Goal: Information Seeking & Learning: Learn about a topic

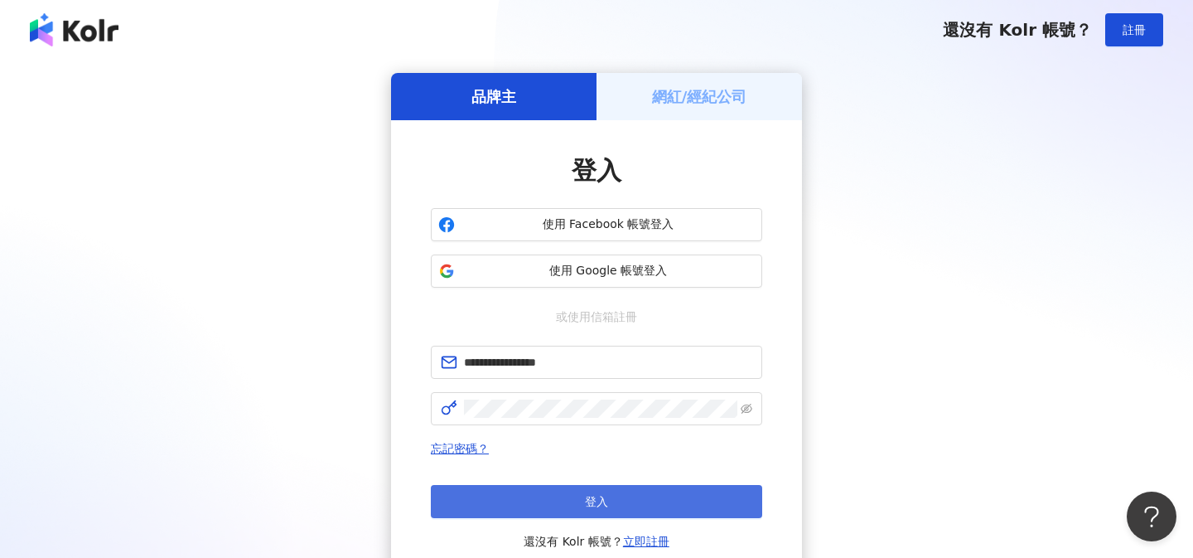
click at [504, 504] on button "登入" at bounding box center [596, 501] width 331 height 33
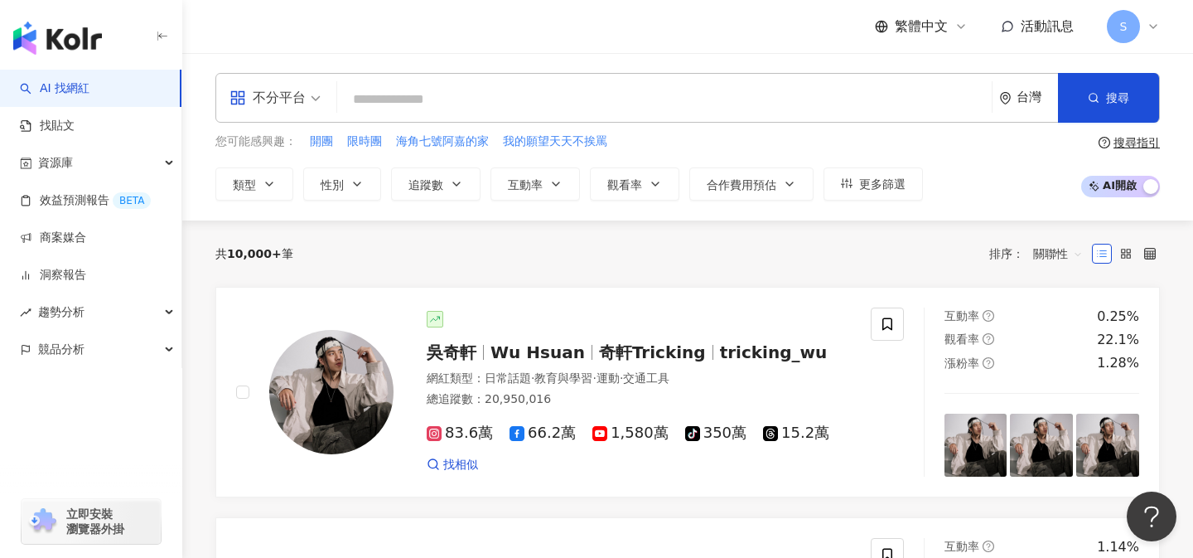
click at [310, 99] on span "不分平台" at bounding box center [275, 98] width 91 height 27
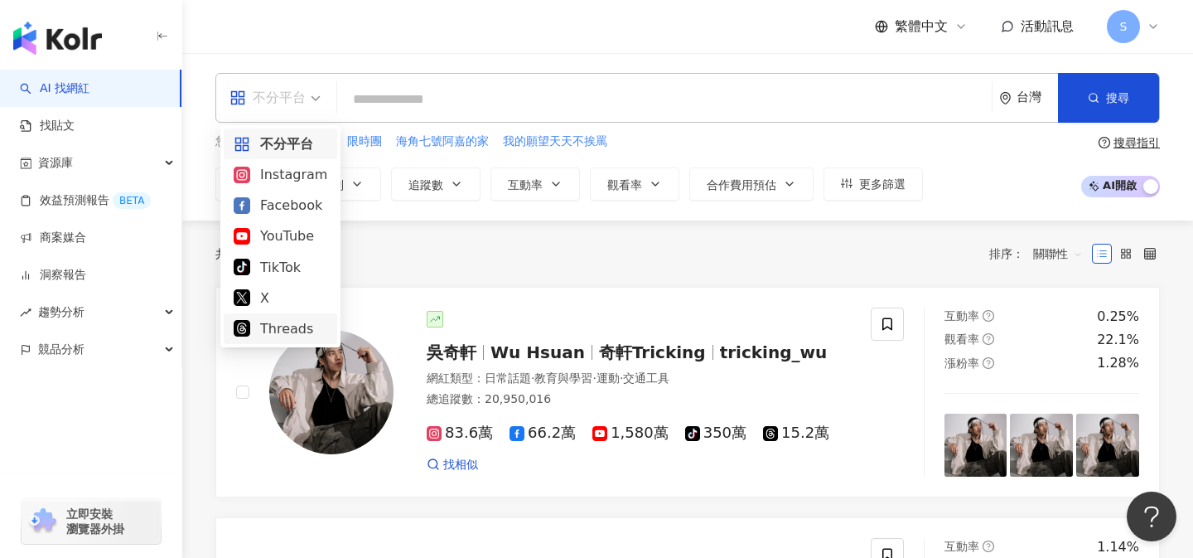
click at [284, 331] on div "Threads" at bounding box center [281, 328] width 94 height 21
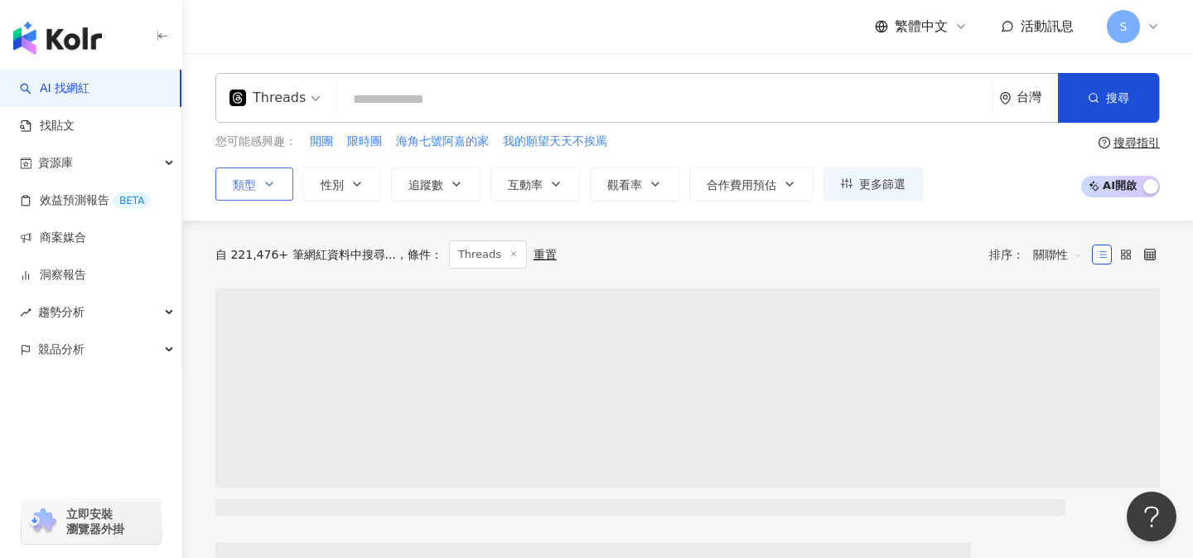
click at [265, 188] on icon "button" at bounding box center [269, 183] width 13 height 13
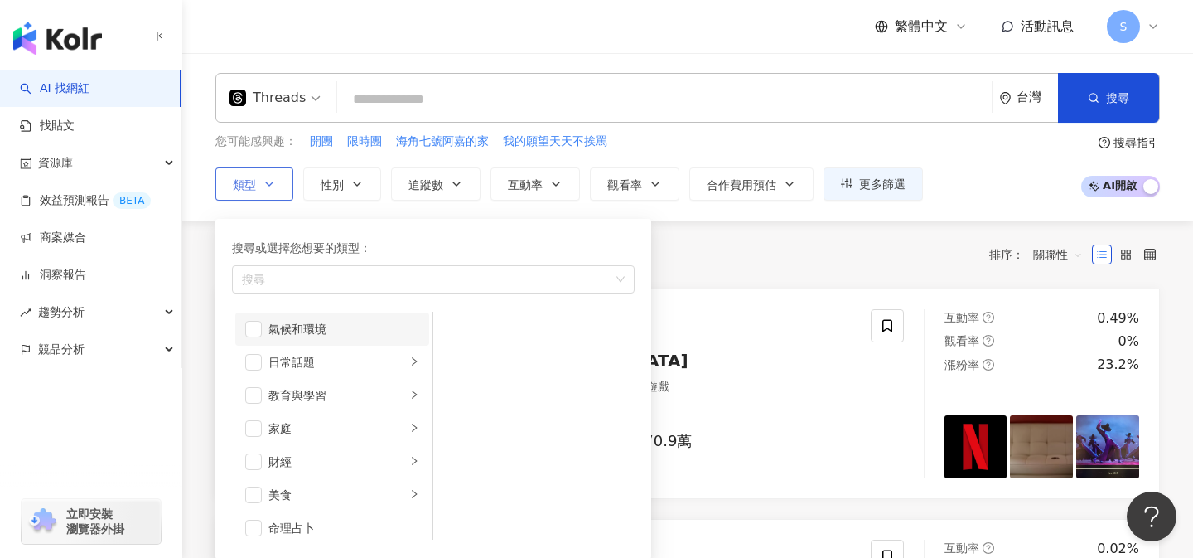
scroll to position [84, 0]
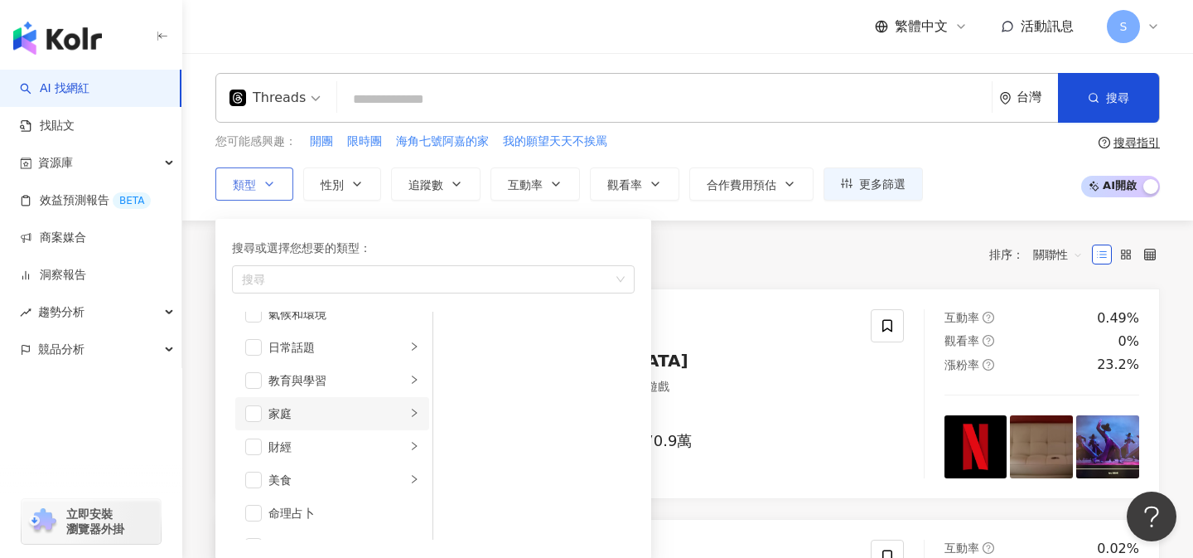
click at [318, 418] on div "家庭" at bounding box center [338, 413] width 138 height 18
click at [460, 365] on span "button" at bounding box center [455, 364] width 17 height 17
click at [738, 271] on div "共 10,000+ 筆 條件 ： Threads 重置 排序： 關聯性" at bounding box center [687, 254] width 945 height 68
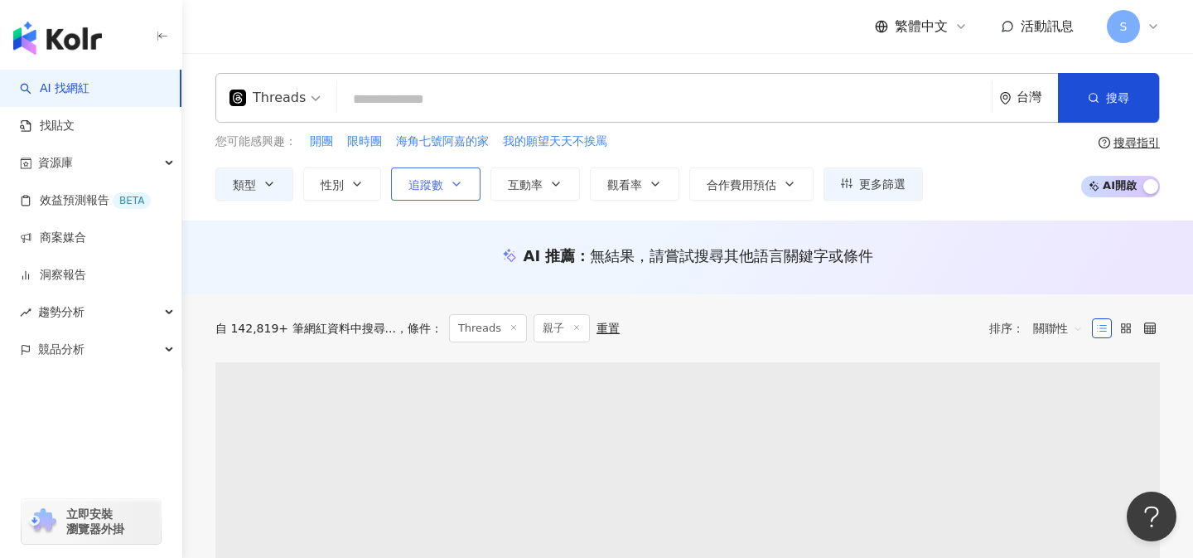
click at [451, 184] on icon "button" at bounding box center [456, 183] width 13 height 13
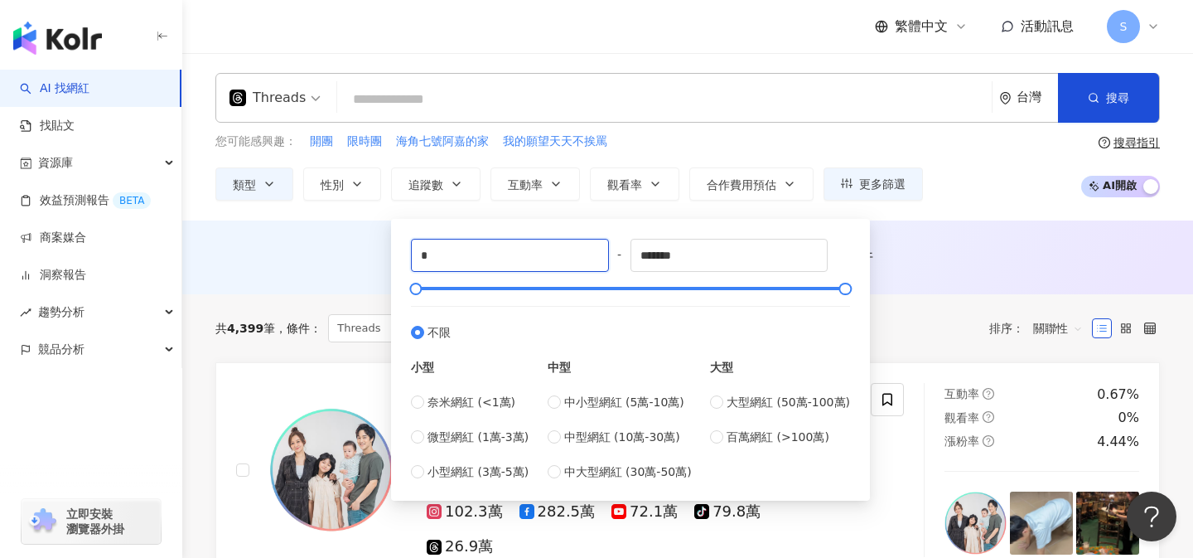
drag, startPoint x: 467, startPoint y: 254, endPoint x: 369, endPoint y: 253, distance: 97.8
type input "*"
type input "****"
drag, startPoint x: 704, startPoint y: 258, endPoint x: 573, endPoint y: 251, distance: 131.9
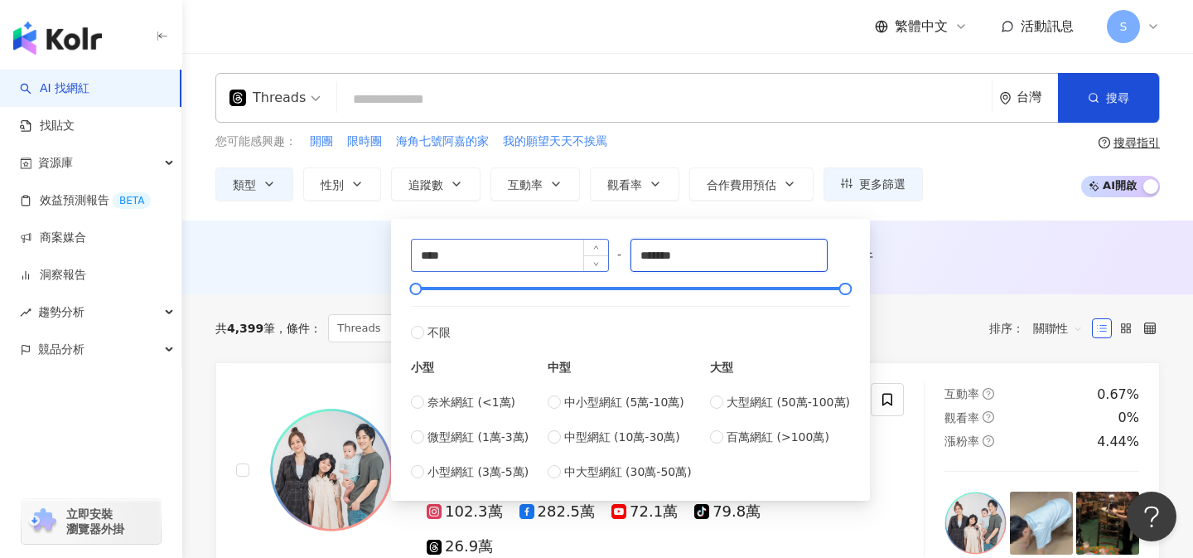
click at [573, 251] on div "**** - ******* 不限 小型 奈米網紅 (<1萬) 微型網紅 (1萬-3萬) 小型網紅 (3萬-5萬) 中型 中小型網紅 (5萬-10萬) 中型網…" at bounding box center [630, 360] width 439 height 242
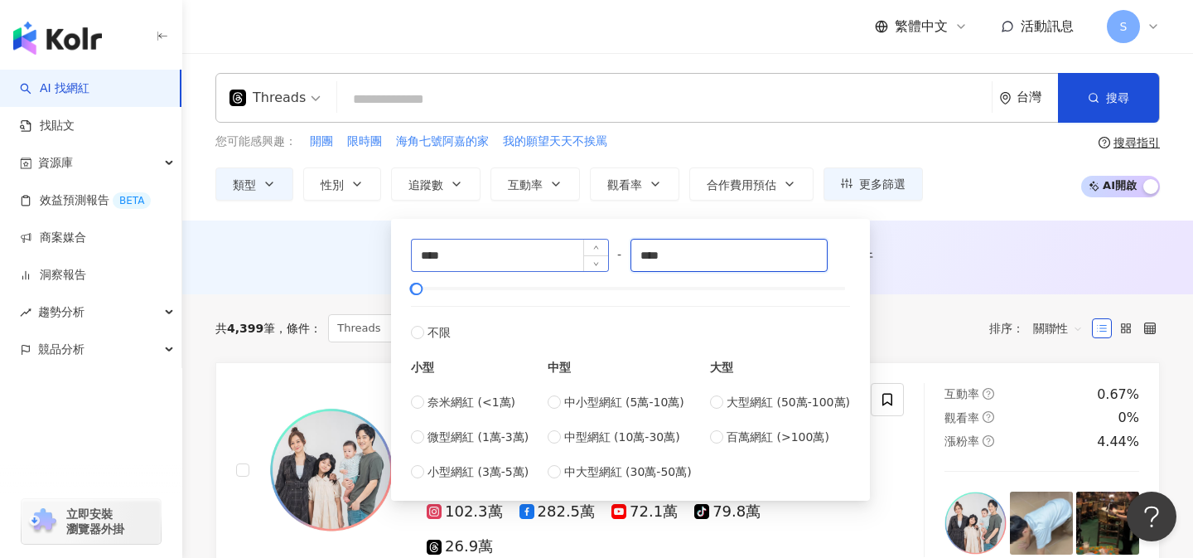
type input "****"
click at [979, 229] on div "AI 推薦 ： 無結果，請嘗試搜尋其他語言關鍵字或條件" at bounding box center [687, 257] width 1011 height 74
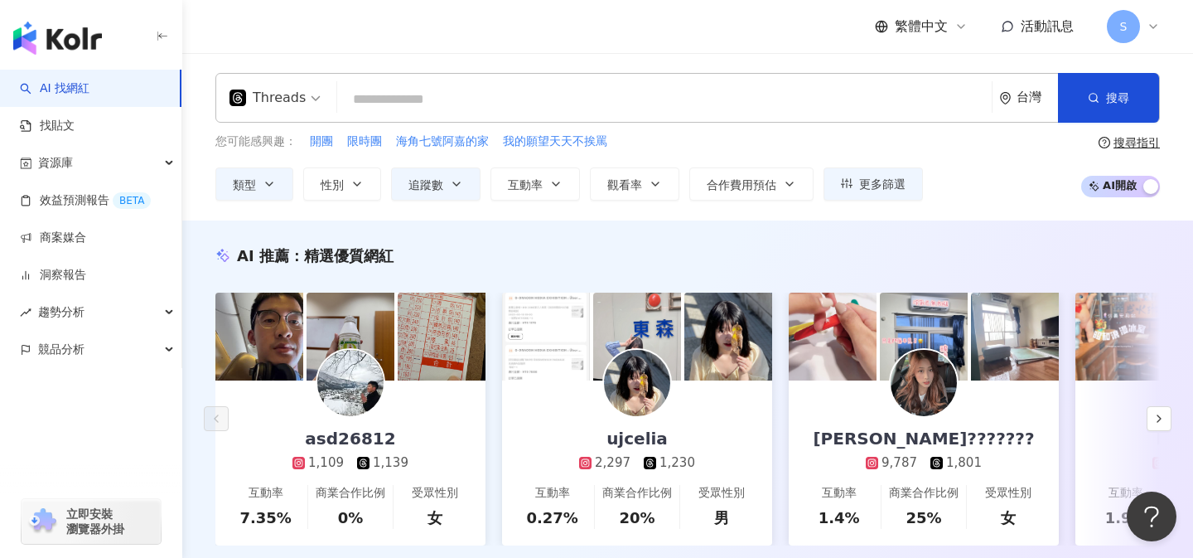
click at [538, 104] on input "search" at bounding box center [664, 99] width 641 height 31
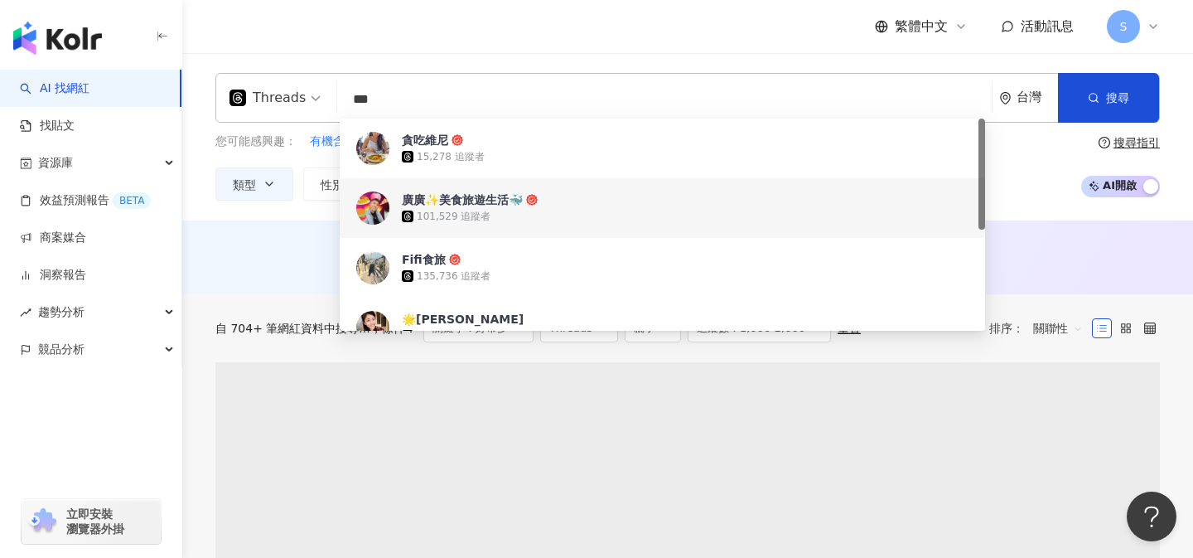
click at [1057, 329] on span "關聯性" at bounding box center [1058, 328] width 50 height 27
type input "***"
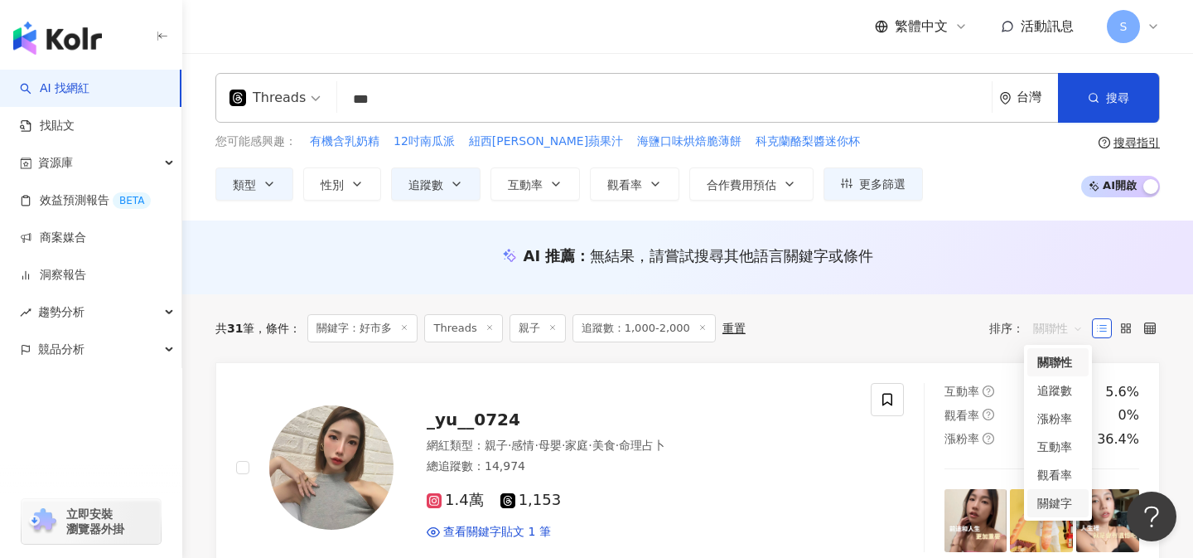
click at [1060, 496] on div "關鍵字" at bounding box center [1058, 503] width 41 height 18
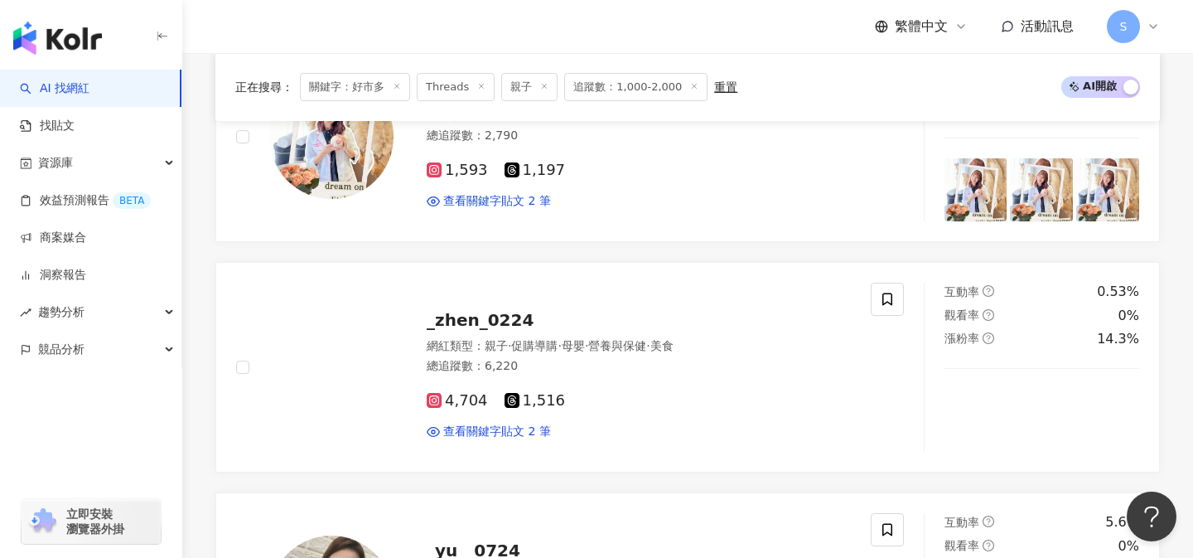
scroll to position [1062, 0]
